Goal: Check status: Check status

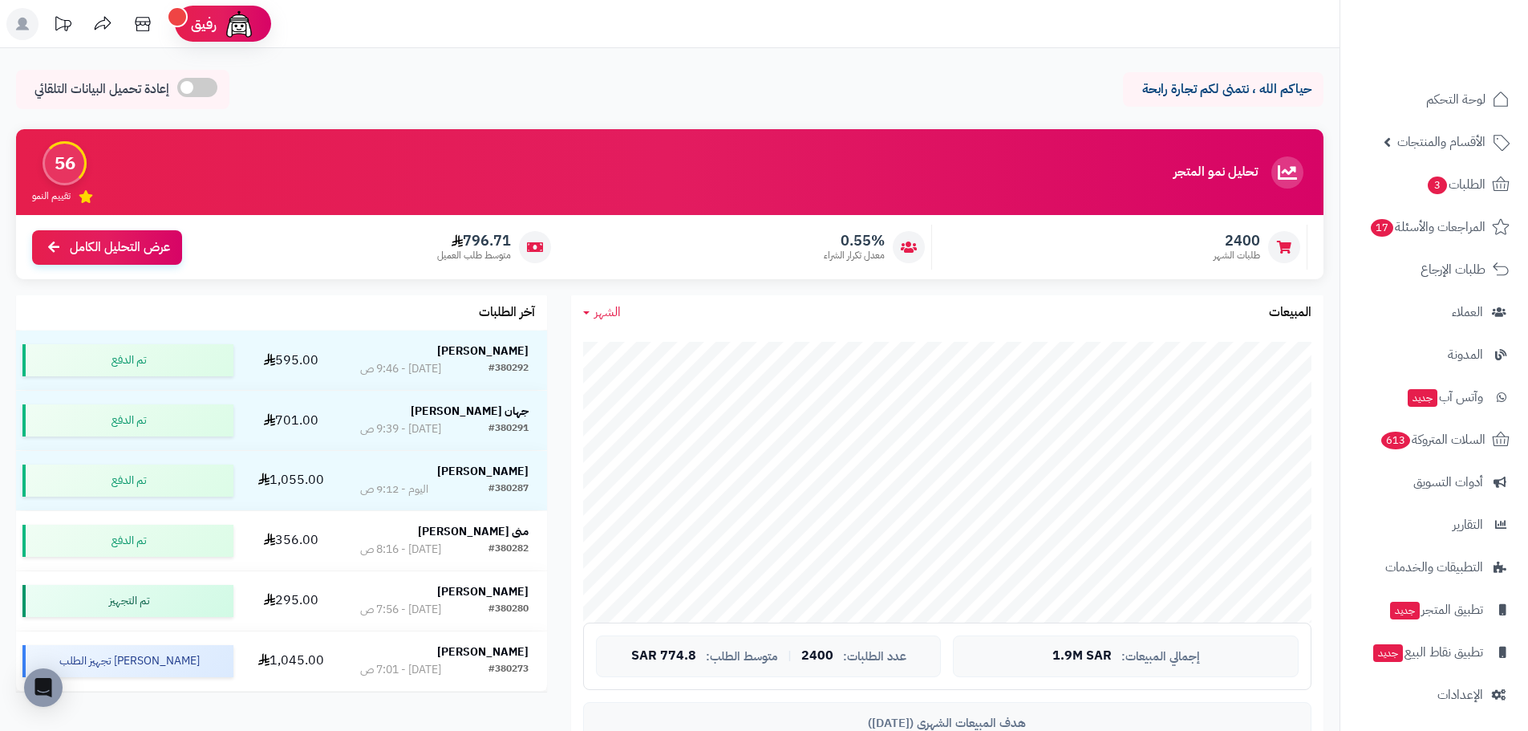
click at [596, 311] on span "الشهر" at bounding box center [608, 311] width 26 height 19
click at [635, 343] on link "اليوم" at bounding box center [635, 350] width 128 height 30
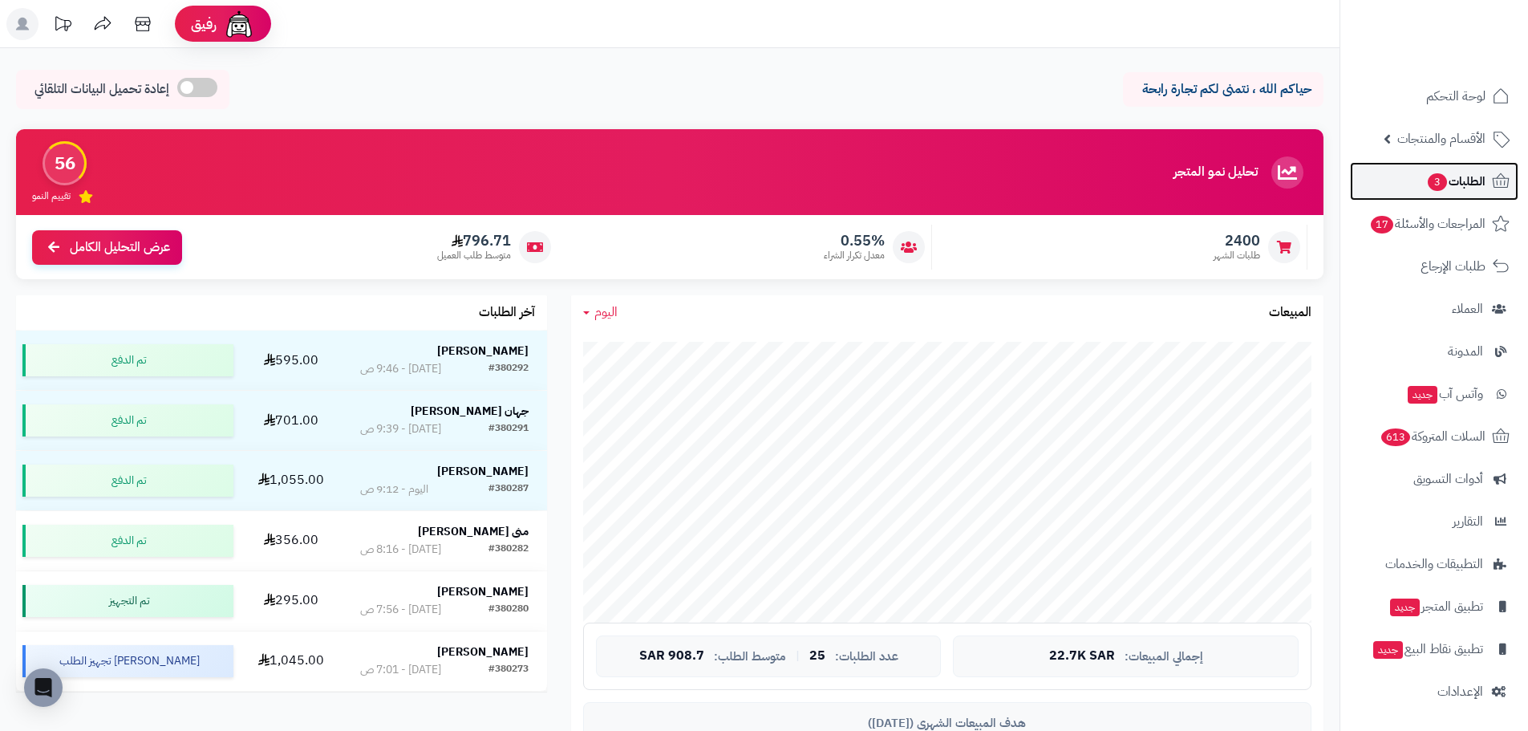
click at [1459, 182] on span "الطلبات 3" at bounding box center [1456, 181] width 59 height 22
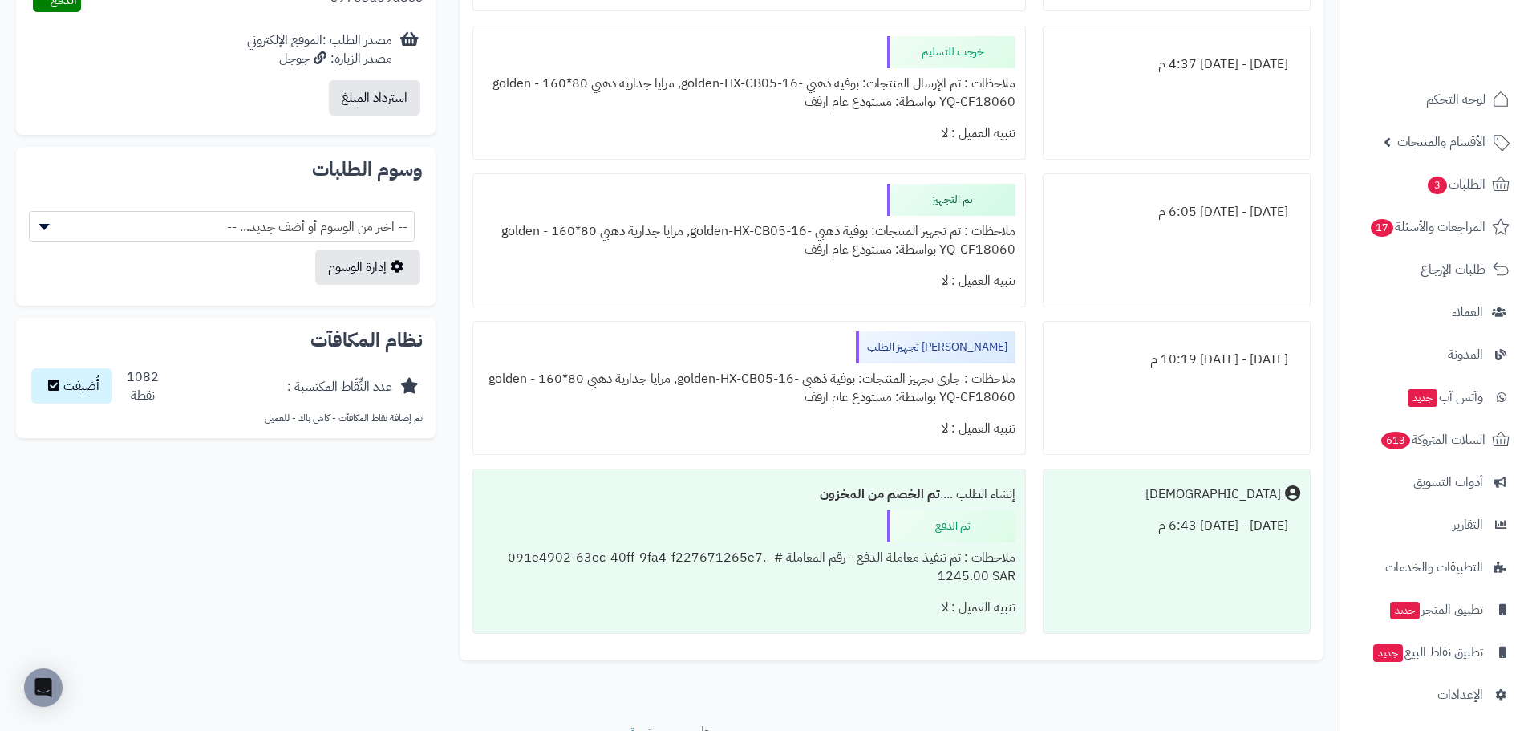
scroll to position [955, 0]
